Goal: Task Accomplishment & Management: Manage account settings

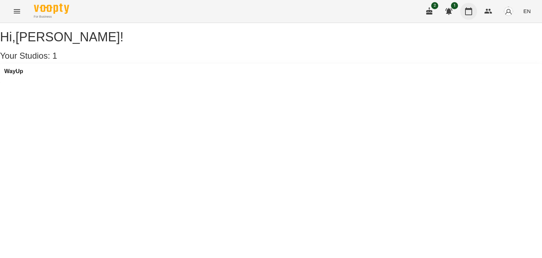
click at [472, 12] on icon "button" at bounding box center [468, 11] width 7 height 8
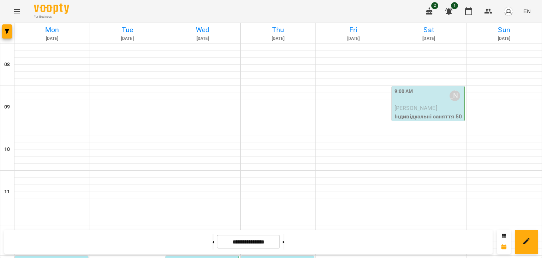
click at [425, 107] on span "[PERSON_NAME]" at bounding box center [415, 107] width 43 height 7
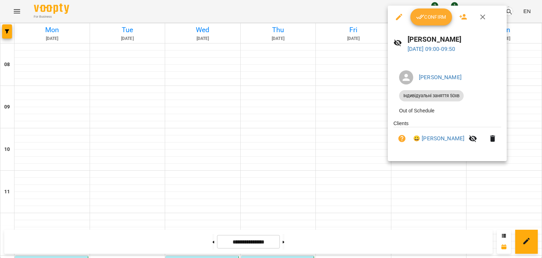
click at [424, 20] on span "Confirm" at bounding box center [431, 17] width 30 height 8
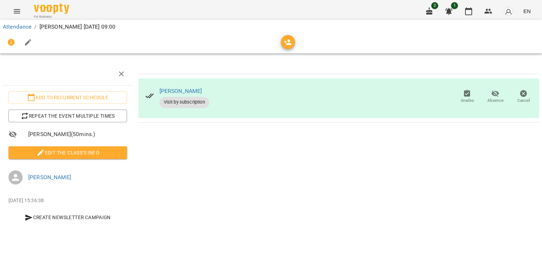
click at [112, 153] on span "Edit the class's Info" at bounding box center [67, 152] width 107 height 8
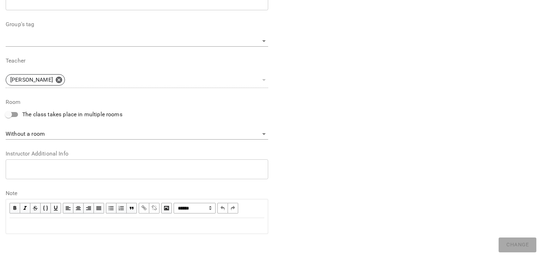
scroll to position [212, 0]
click at [74, 221] on div "Edit text" at bounding box center [137, 224] width 255 height 8
click at [334, 181] on div "**********" at bounding box center [405, 27] width 268 height 427
drag, startPoint x: 518, startPoint y: 241, endPoint x: 511, endPoint y: 236, distance: 8.4
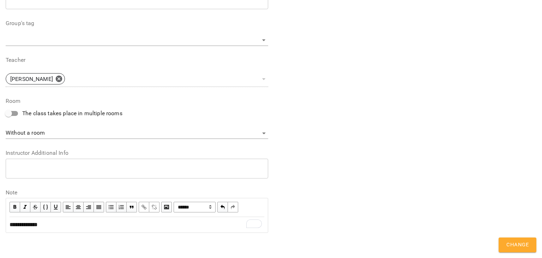
click at [518, 241] on span "Change" at bounding box center [517, 244] width 22 height 9
